Goal: Task Accomplishment & Management: Complete application form

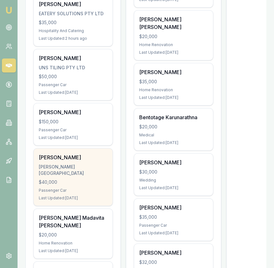
scroll to position [203, 0]
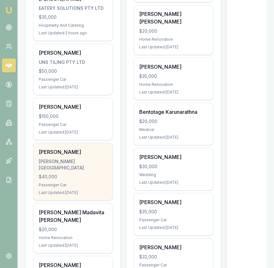
click at [87, 164] on div "[PERSON_NAME][GEOGRAPHIC_DATA]" at bounding box center [73, 164] width 69 height 13
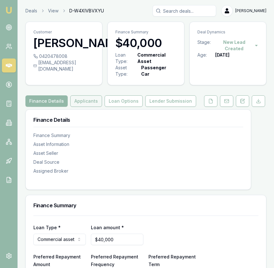
click at [86, 107] on button "Applicants" at bounding box center [86, 100] width 32 height 11
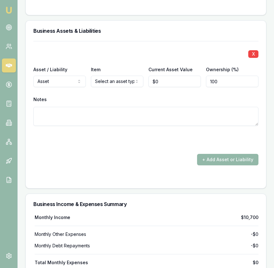
scroll to position [1631, 0]
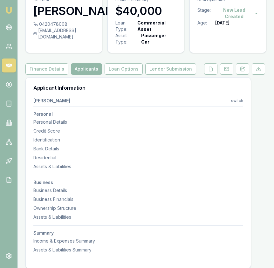
scroll to position [0, 0]
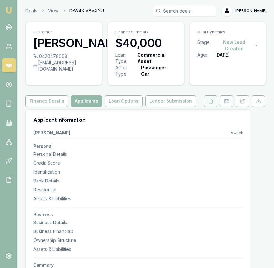
click at [211, 99] on button at bounding box center [210, 100] width 13 height 11
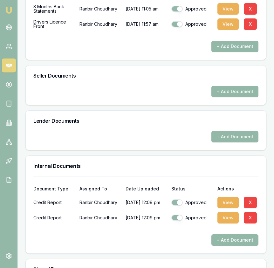
scroll to position [377, 0]
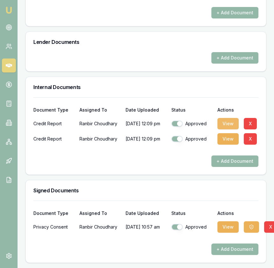
click at [227, 126] on button "View" at bounding box center [227, 123] width 21 height 11
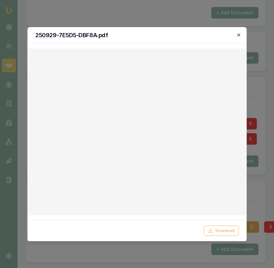
click at [239, 33] on icon "button" at bounding box center [238, 34] width 5 height 5
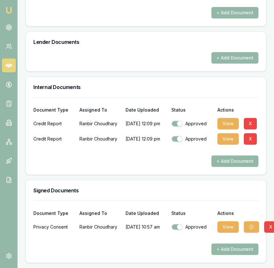
click at [255, 96] on div "Internal Documents" at bounding box center [146, 87] width 240 height 20
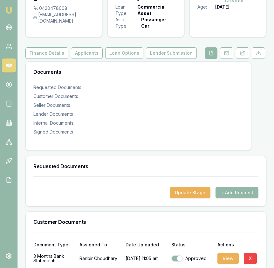
scroll to position [0, 0]
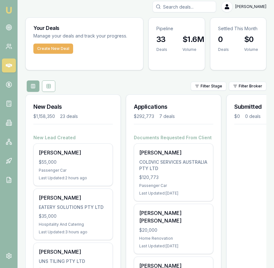
click at [47, 56] on div "Create New Deal" at bounding box center [84, 52] width 117 height 18
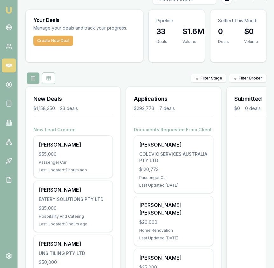
scroll to position [14, 0]
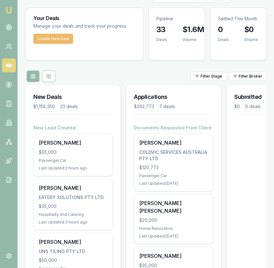
click at [49, 42] on button "Create New Deal" at bounding box center [53, 39] width 40 height 10
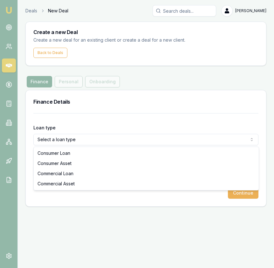
click at [75, 141] on html "Emu Broker Deals New Deal Eujin Ooi Toggle Menu Create a new Deal Create a new …" at bounding box center [137, 134] width 274 height 268
select select "CONSUMER_ASSET"
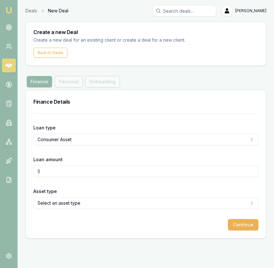
click at [71, 173] on input "Loan amount" at bounding box center [145, 170] width 225 height 11
type input "1"
type input "$20,000.00"
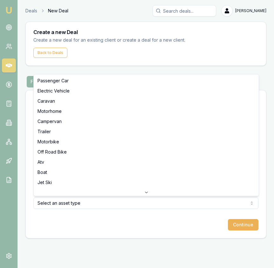
click at [63, 199] on html "Emu Broker Deals New Deal Eujin Ooi Toggle Menu Create a new Deal Create a new …" at bounding box center [137, 134] width 274 height 268
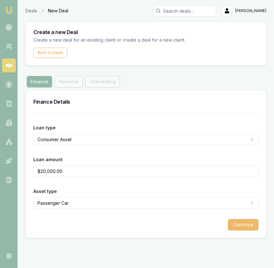
click at [238, 224] on button "Continue" at bounding box center [243, 224] width 30 height 11
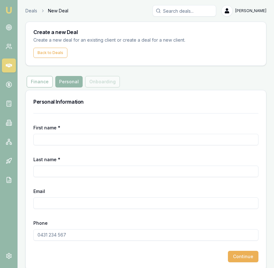
click at [93, 138] on input "First name *" at bounding box center [145, 139] width 225 height 11
type input "Haputhantrige"
type input "Jayathilaka"
click at [92, 196] on div "Email" at bounding box center [145, 198] width 225 height 22
click at [57, 205] on input "Email" at bounding box center [145, 202] width 225 height 11
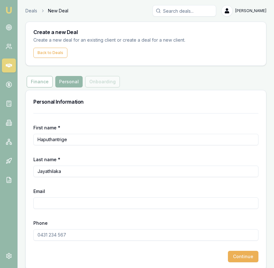
paste input "shalikaent@gmail.com"
type input "shalikaent@gmail.com"
click at [75, 234] on input "Phone" at bounding box center [145, 234] width 225 height 11
type input "0451 856 413"
click at [237, 252] on button "Continue" at bounding box center [243, 256] width 30 height 11
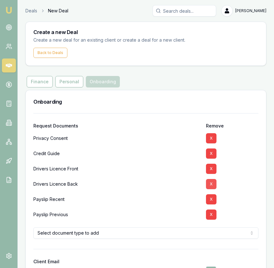
click at [210, 167] on button "X" at bounding box center [211, 169] width 10 height 10
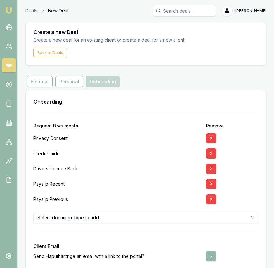
drag, startPoint x: 212, startPoint y: 170, endPoint x: 212, endPoint y: 178, distance: 8.3
click at [212, 170] on button "X" at bounding box center [211, 169] width 10 height 10
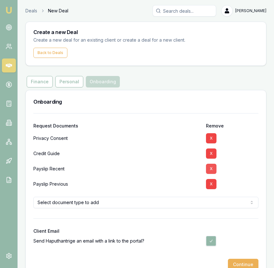
click at [211, 170] on button "X" at bounding box center [211, 169] width 10 height 10
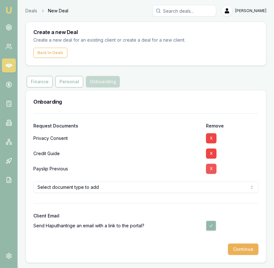
click at [211, 168] on button "X" at bounding box center [211, 169] width 10 height 10
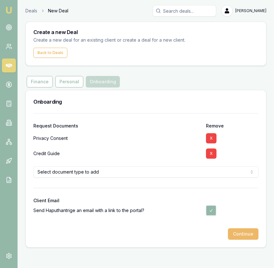
click at [237, 233] on button "Continue" at bounding box center [243, 233] width 30 height 11
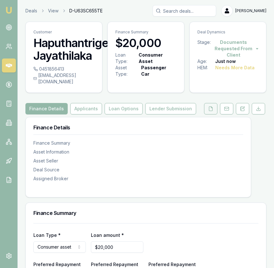
click at [210, 106] on button at bounding box center [210, 108] width 13 height 11
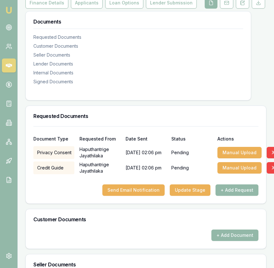
scroll to position [109, 0]
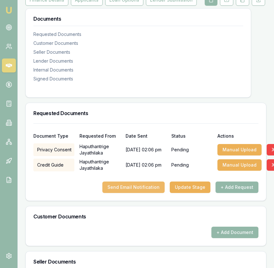
click at [137, 182] on button "Send Email Notification" at bounding box center [133, 186] width 62 height 11
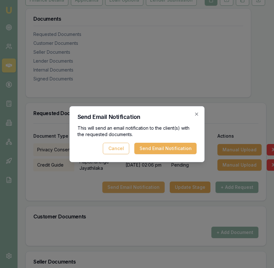
scroll to position [109, 0]
click at [145, 150] on button "Send Email Notification" at bounding box center [165, 148] width 62 height 11
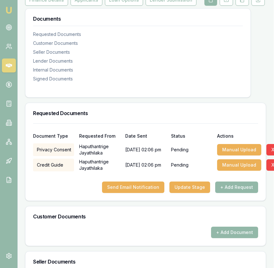
scroll to position [0, 0]
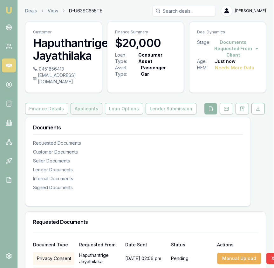
click at [80, 105] on button "Applicants" at bounding box center [86, 108] width 32 height 11
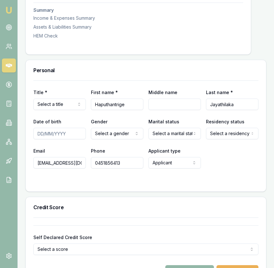
scroll to position [252, 0]
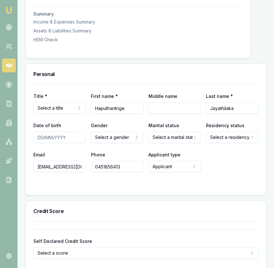
click at [40, 131] on input "Date of birth" at bounding box center [59, 136] width 52 height 11
type input "27/02/1991"
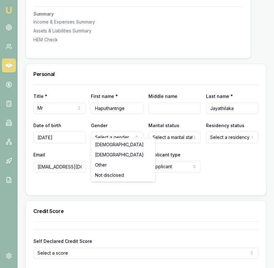
drag, startPoint x: 122, startPoint y: 146, endPoint x: 132, endPoint y: 142, distance: 11.6
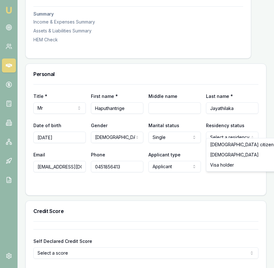
select select "VISA_HOLDER"
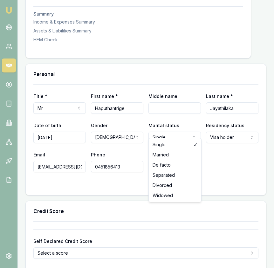
select select "MARRIED"
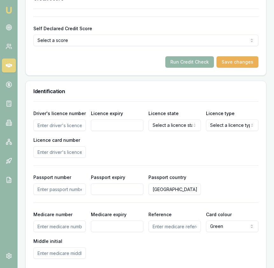
scroll to position [470, 0]
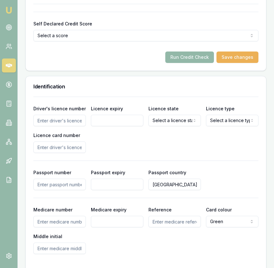
click at [62, 115] on input "Driver's licence number" at bounding box center [59, 120] width 52 height 11
click at [63, 141] on input "Licence card number" at bounding box center [59, 146] width 52 height 11
type input "P2013822"
click at [72, 115] on input "Driver's licence number" at bounding box center [59, 120] width 52 height 11
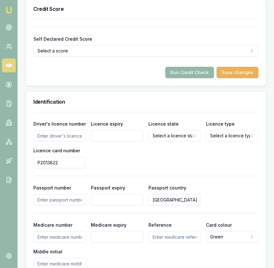
scroll to position [447, 0]
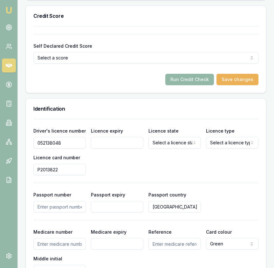
type input "052138048"
click at [119, 137] on input "Licence expiry" at bounding box center [117, 142] width 52 height 11
type input "11/01/2027"
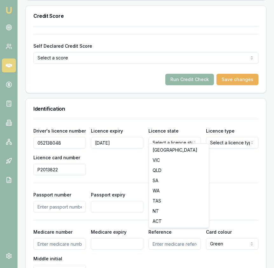
select select "VIC"
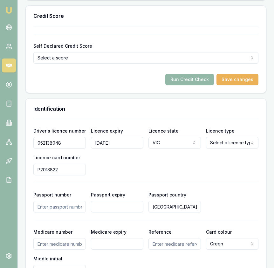
select select "OPEN_LICENCE"
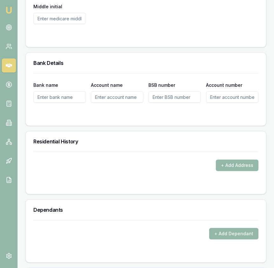
scroll to position [705, 0]
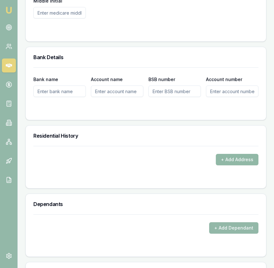
click at [244, 154] on button "+ Add Address" at bounding box center [237, 159] width 43 height 11
click at [77, 184] on div "Personal Title * Mr Mr Mrs Miss Ms Dr Prof First name * Haputhantrige Middle na…" at bounding box center [145, 248] width 241 height 1275
click at [226, 154] on button "+ Add Address" at bounding box center [237, 159] width 43 height 11
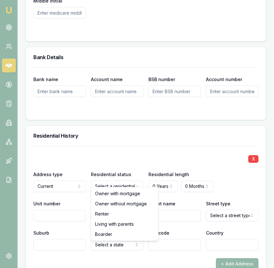
select select "RENTER"
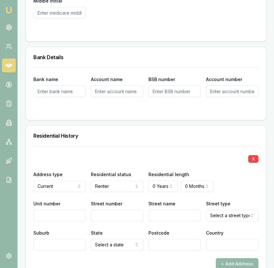
drag, startPoint x: 165, startPoint y: 86, endPoint x: 165, endPoint y: 89, distance: 3.5
click at [165, 86] on input "BSB number" at bounding box center [174, 90] width 52 height 11
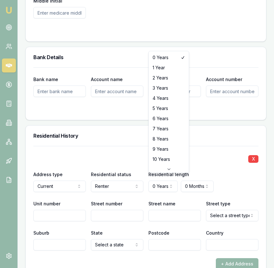
select select "3"
drag, startPoint x: 165, startPoint y: 89, endPoint x: 163, endPoint y: 97, distance: 8.2
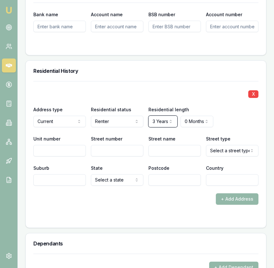
scroll to position [775, 0]
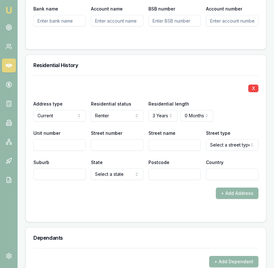
click at [110, 139] on input "Street number" at bounding box center [117, 144] width 52 height 11
type input "6"
type input "Marathon"
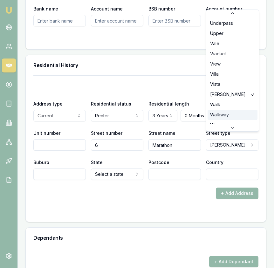
scroll to position [1902, 0]
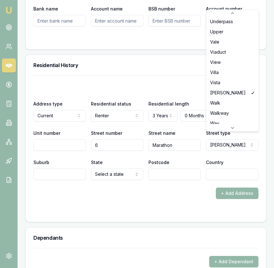
select select "Way"
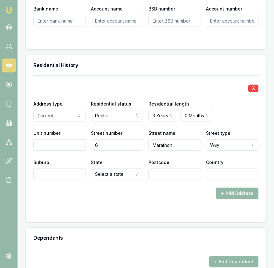
click at [51, 171] on input "Suburb" at bounding box center [59, 173] width 52 height 11
click at [67, 168] on input "Suburb" at bounding box center [59, 173] width 52 height 11
type input "Narren Warren"
select select "VIC"
type input "3805"
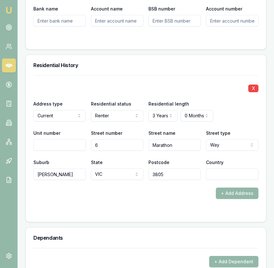
click at [217, 169] on input "Country" at bounding box center [232, 173] width 52 height 11
type input "Australia"
click at [104, 198] on form "X Address type Current Current Previous Residential status Renter Owner with mo…" at bounding box center [145, 144] width 225 height 139
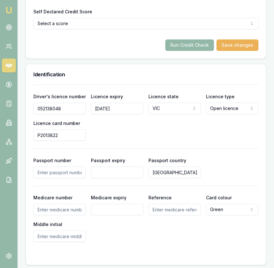
scroll to position [0, 0]
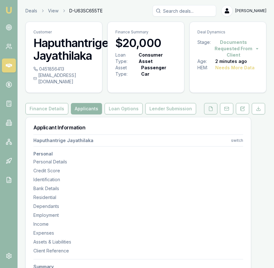
click at [212, 106] on icon at bounding box center [210, 108] width 5 height 5
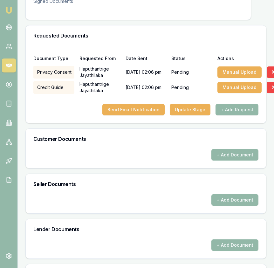
scroll to position [189, 0]
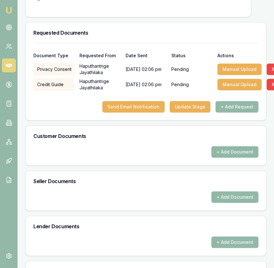
click at [237, 149] on button "+ Add Document" at bounding box center [234, 151] width 47 height 11
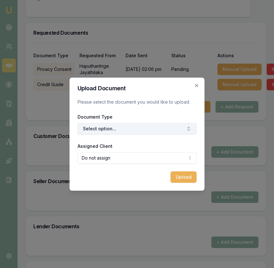
click at [157, 125] on button "Select option..." at bounding box center [136, 128] width 119 height 11
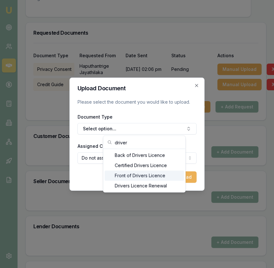
type input "driver"
click at [154, 172] on div "Front of Drivers Licence" at bounding box center [143, 175] width 79 height 10
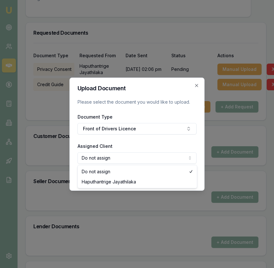
select select "U-MHFNSW7X1E"
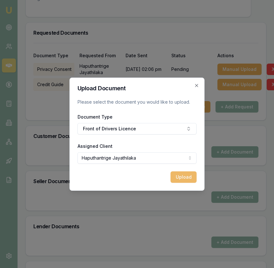
click at [185, 173] on button "Upload" at bounding box center [183, 176] width 26 height 11
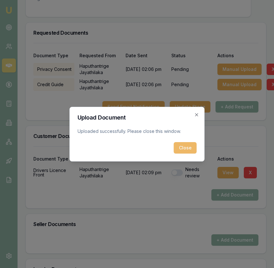
click at [187, 142] on button "Close" at bounding box center [185, 147] width 23 height 11
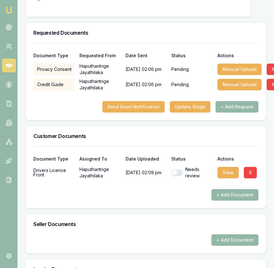
click at [179, 169] on div "Needs review" at bounding box center [191, 172] width 41 height 13
click at [178, 169] on button "button" at bounding box center [176, 172] width 11 height 6
checkbox input "true"
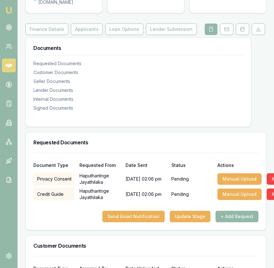
scroll to position [0, 0]
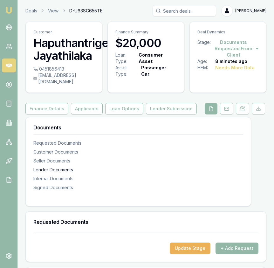
drag, startPoint x: 123, startPoint y: 160, endPoint x: 126, endPoint y: 158, distance: 3.3
click at [123, 166] on div "Lender Documents" at bounding box center [138, 169] width 210 height 6
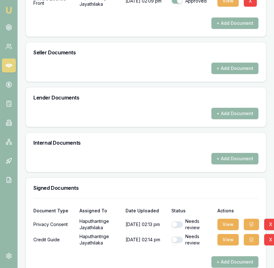
scroll to position [319, 0]
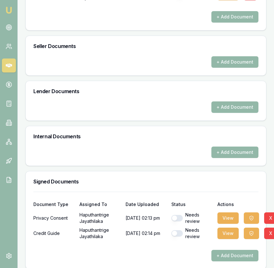
drag, startPoint x: 175, startPoint y: 213, endPoint x: 176, endPoint y: 218, distance: 4.6
click at [175, 215] on button "button" at bounding box center [176, 218] width 11 height 6
checkbox input "true"
click at [178, 230] on button "button" at bounding box center [176, 233] width 11 height 6
checkbox input "true"
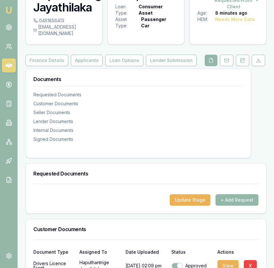
scroll to position [0, 0]
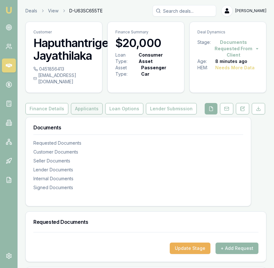
click at [93, 105] on button "Applicants" at bounding box center [87, 108] width 32 height 11
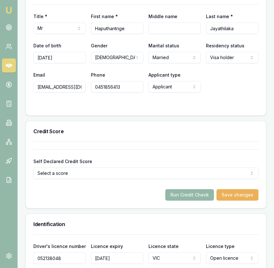
scroll to position [336, 0]
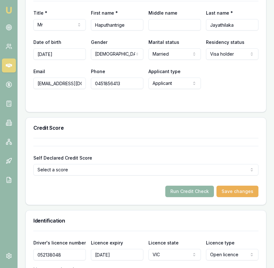
click at [194, 185] on button "Run Credit Check" at bounding box center [189, 190] width 49 height 11
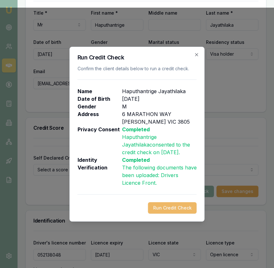
click at [187, 205] on button "Run Credit Check" at bounding box center [172, 207] width 49 height 11
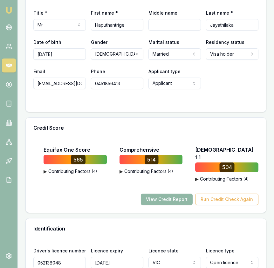
click at [166, 193] on button "View Credit Report" at bounding box center [167, 198] width 52 height 11
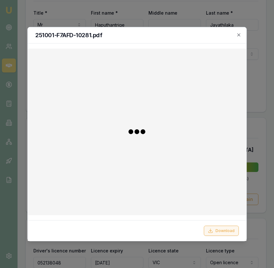
click at [210, 231] on icon at bounding box center [210, 230] width 5 height 5
